Goal: Task Accomplishment & Management: Manage account settings

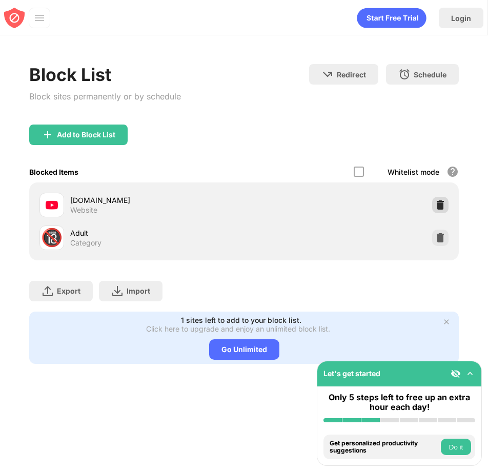
click at [443, 206] on img at bounding box center [440, 205] width 10 height 10
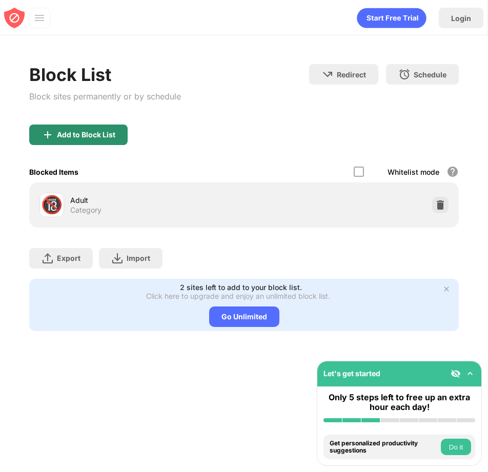
click at [88, 140] on div "Add to Block List" at bounding box center [78, 134] width 98 height 20
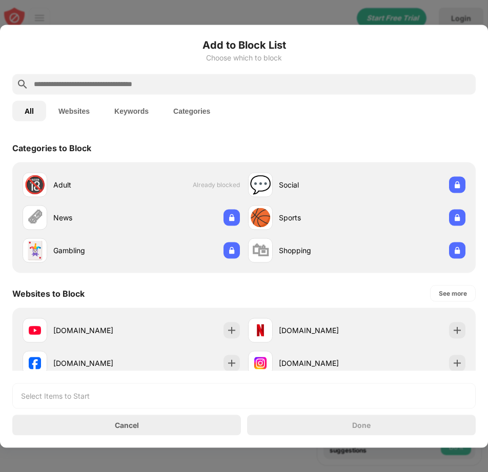
click at [78, 83] on input "text" at bounding box center [252, 84] width 439 height 12
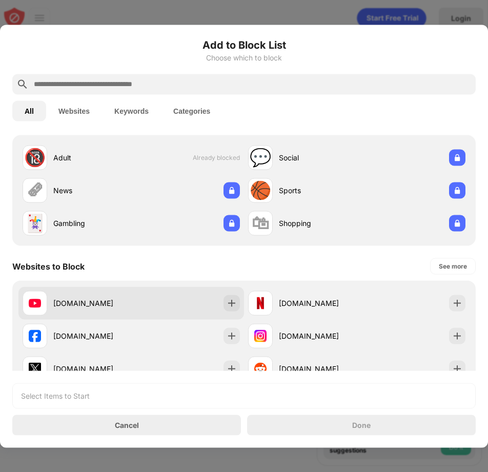
scroll to position [51, 0]
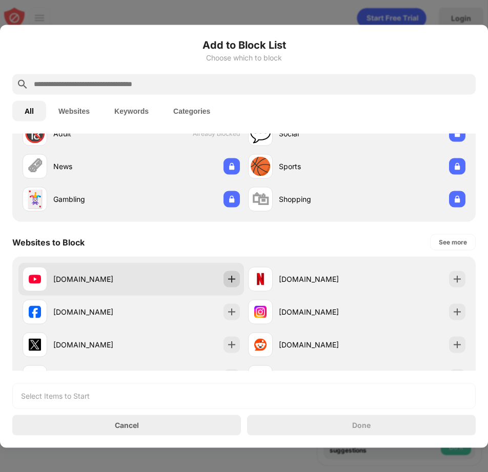
click at [226, 278] on img at bounding box center [231, 279] width 10 height 10
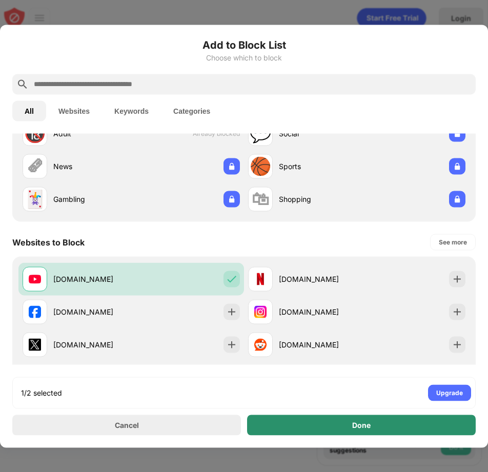
click at [333, 427] on div "Done" at bounding box center [361, 424] width 229 height 20
